Goal: Transaction & Acquisition: Purchase product/service

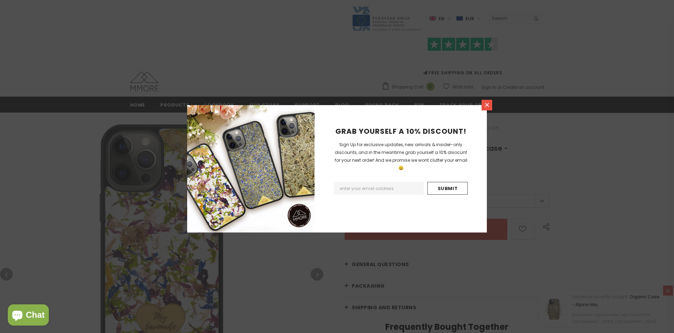
click at [487, 105] on icon at bounding box center [487, 105] width 4 height 4
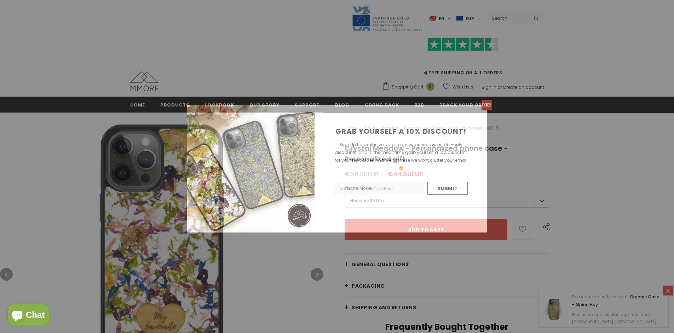
click at [487, 105] on icon at bounding box center [487, 105] width 4 height 4
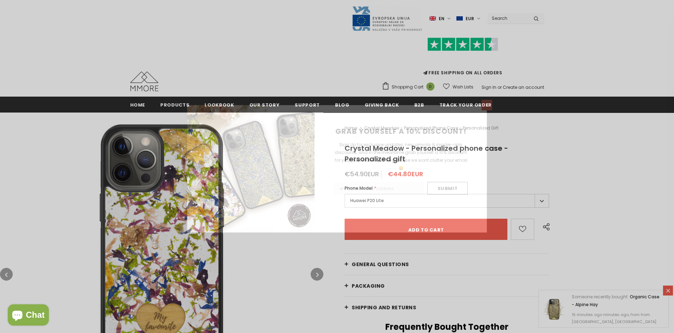
click at [487, 105] on icon at bounding box center [487, 105] width 4 height 4
